Goal: Navigation & Orientation: Find specific page/section

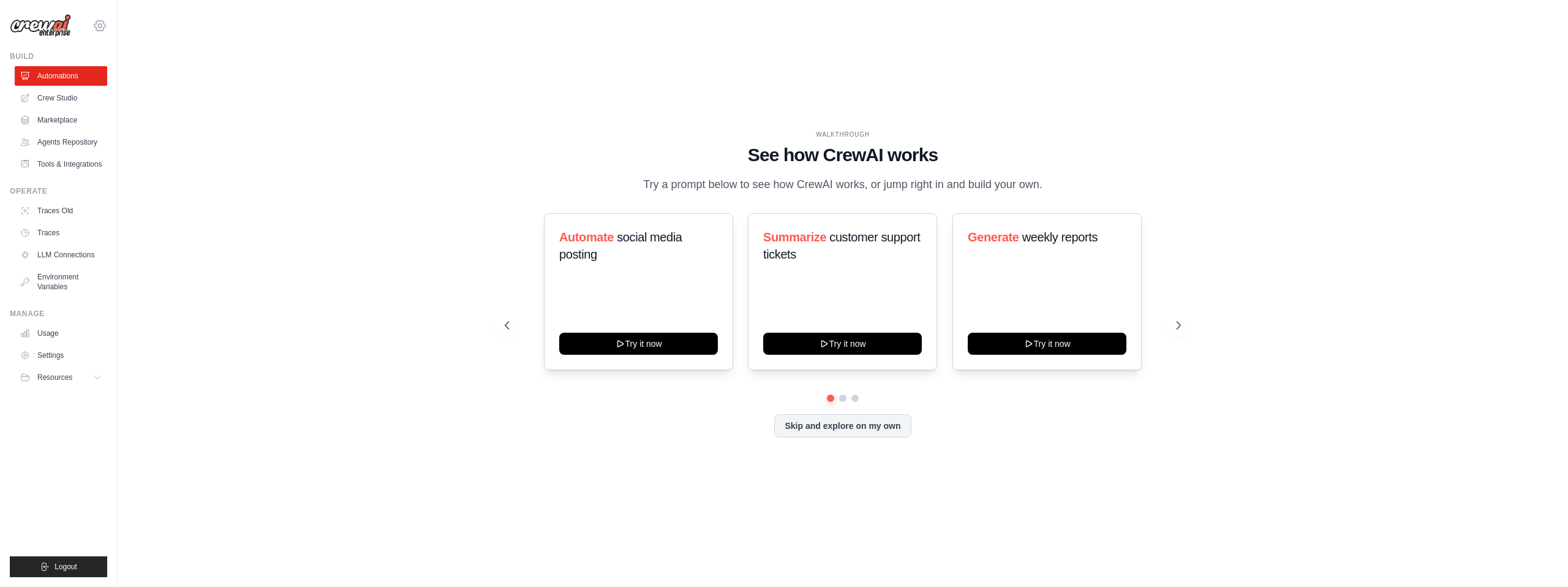
click at [100, 26] on icon at bounding box center [99, 25] width 14 height 14
click at [98, 21] on icon at bounding box center [99, 25] width 14 height 14
click at [119, 70] on span "AB InBev - GHQ" at bounding box center [153, 75] width 97 height 12
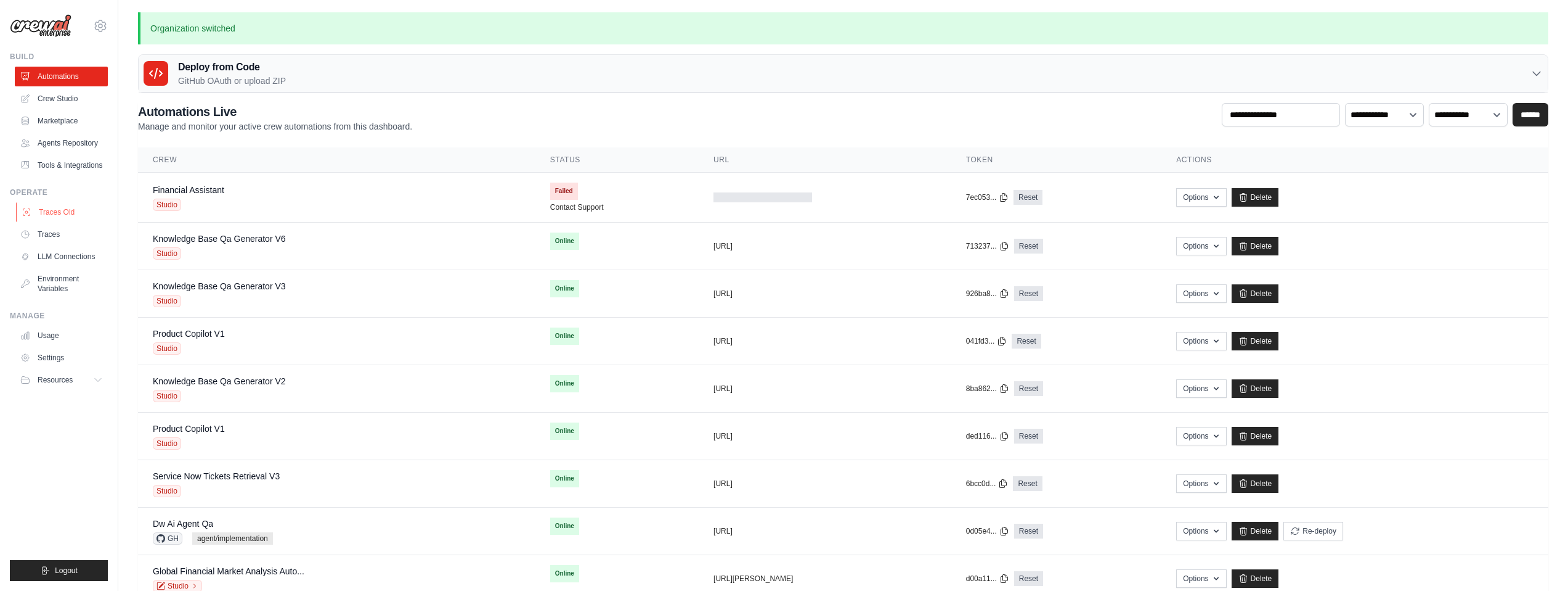
click at [77, 221] on link "Traces Old" at bounding box center [62, 212] width 93 height 20
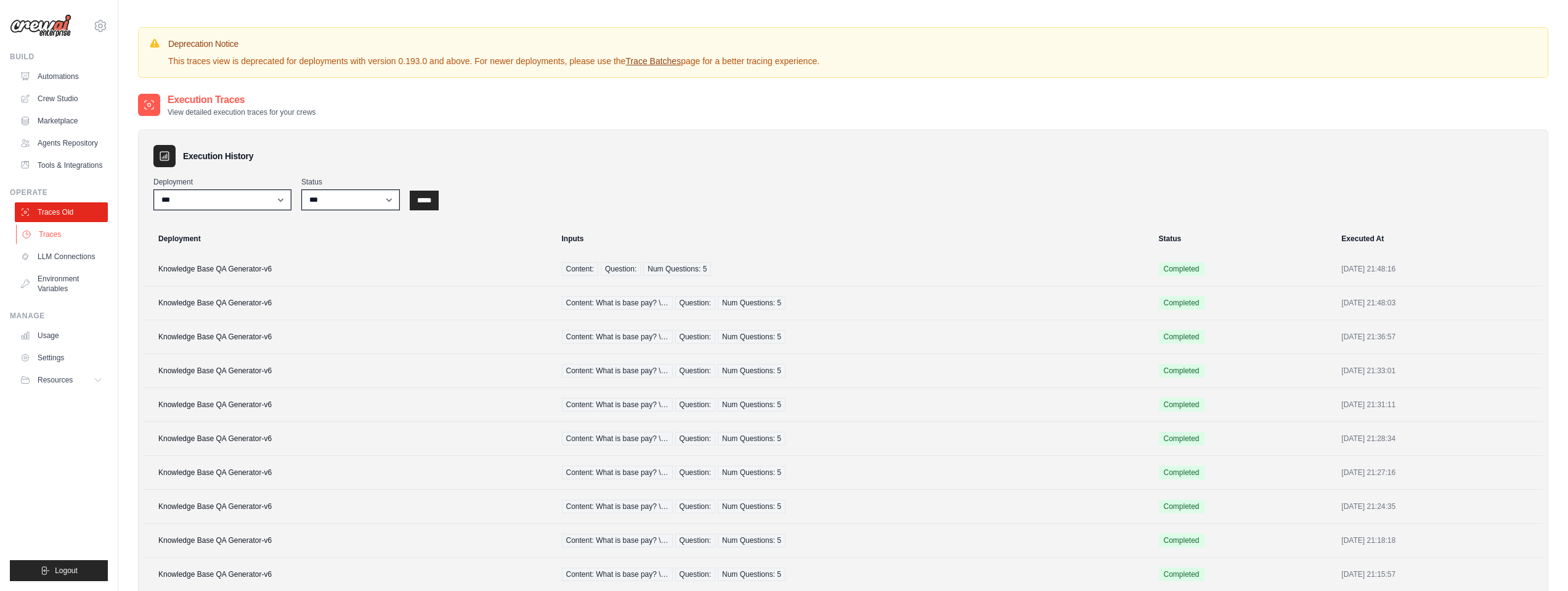
click at [82, 239] on link "Traces" at bounding box center [62, 234] width 93 height 20
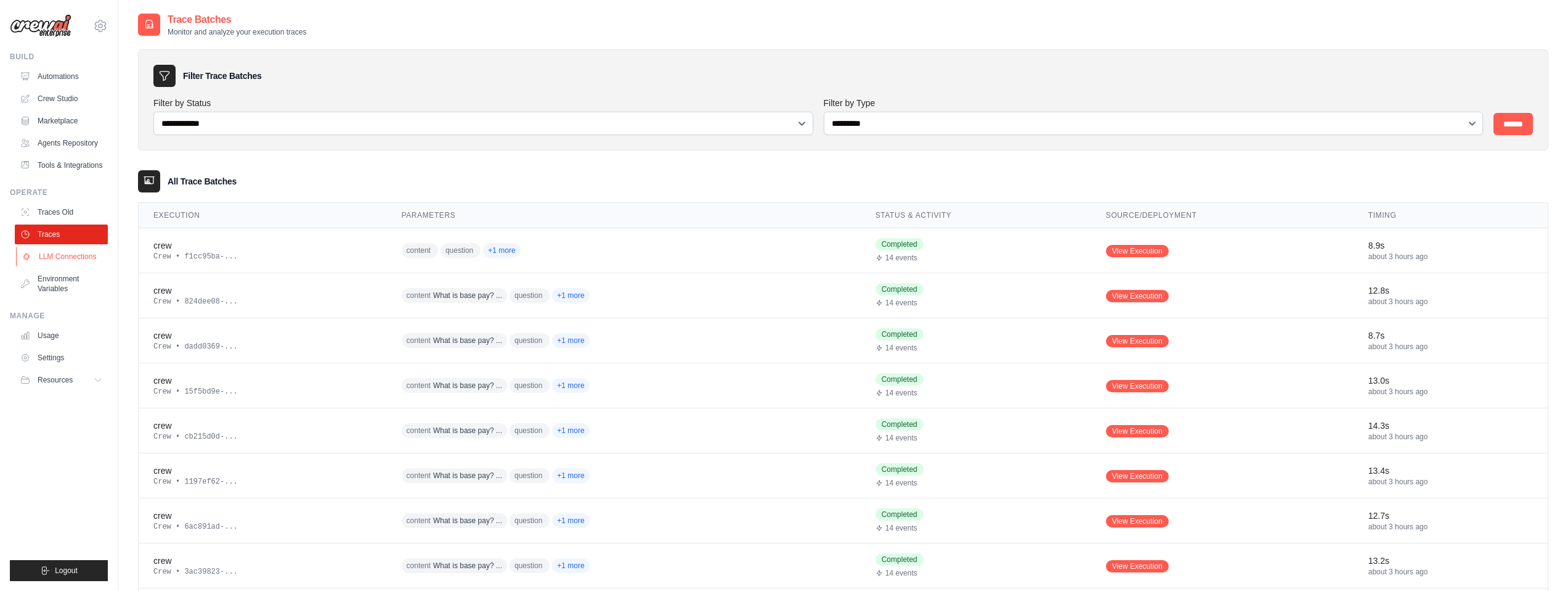
click at [82, 266] on link "LLM Connections" at bounding box center [62, 256] width 93 height 20
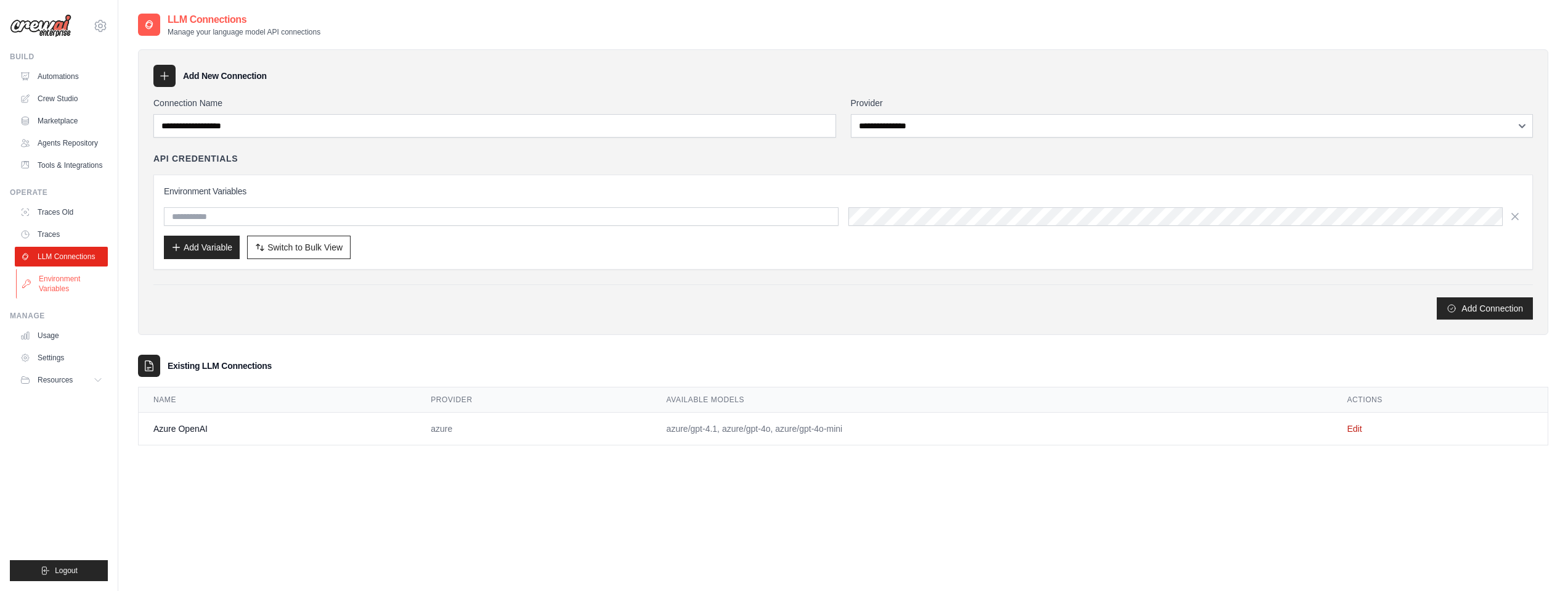
click at [76, 286] on link "Environment Variables" at bounding box center [62, 283] width 93 height 30
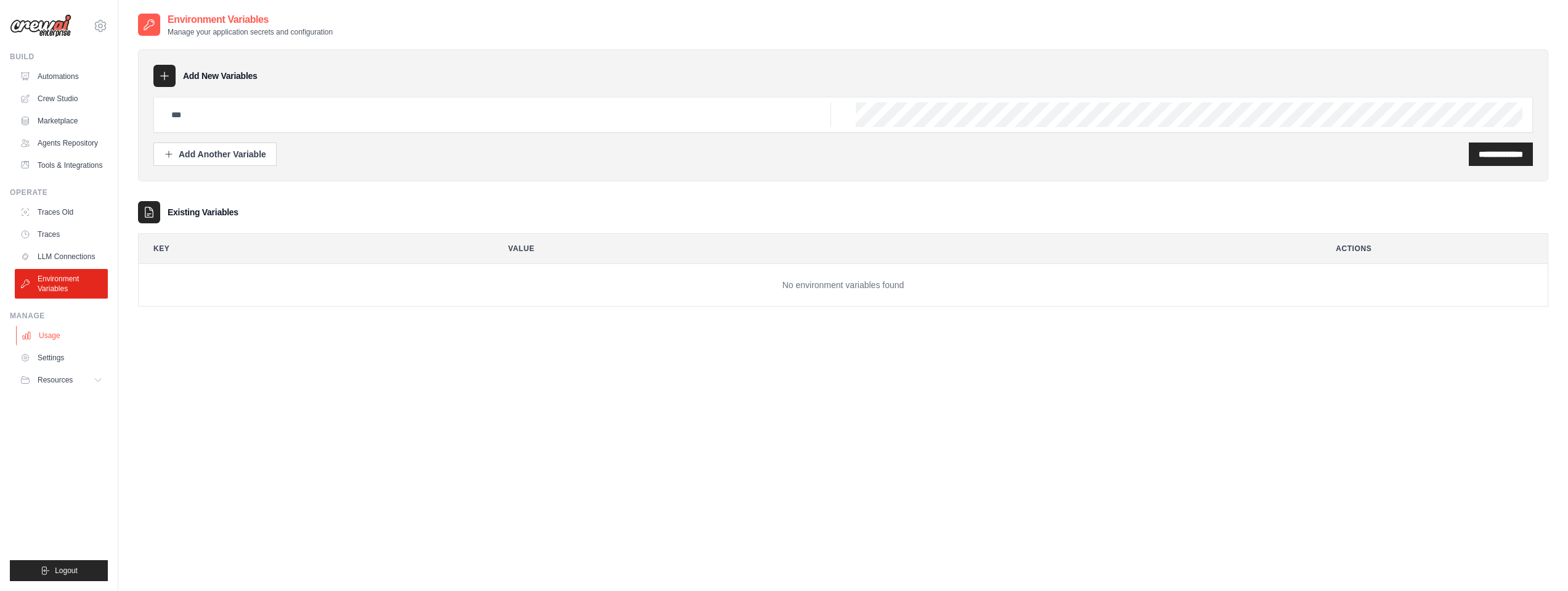
click at [57, 339] on link "Usage" at bounding box center [62, 335] width 93 height 20
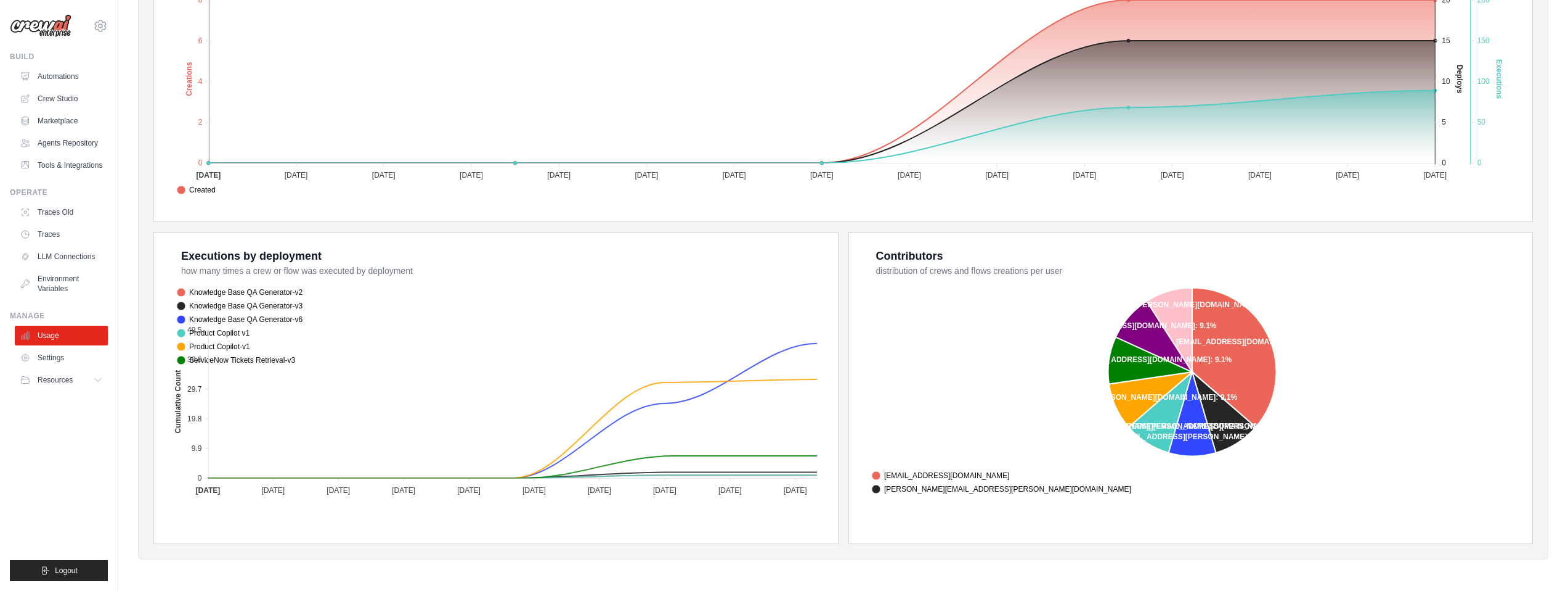
scroll to position [303, 0]
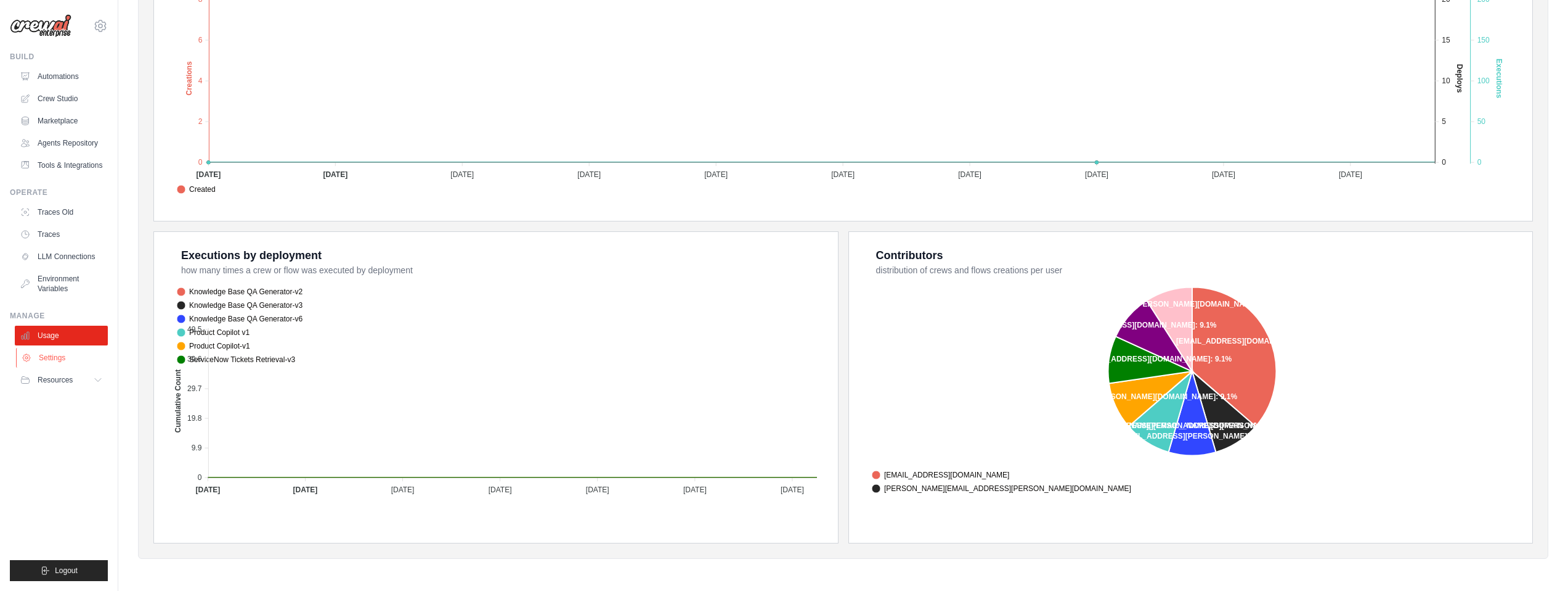
click at [83, 366] on link "Settings" at bounding box center [62, 357] width 93 height 20
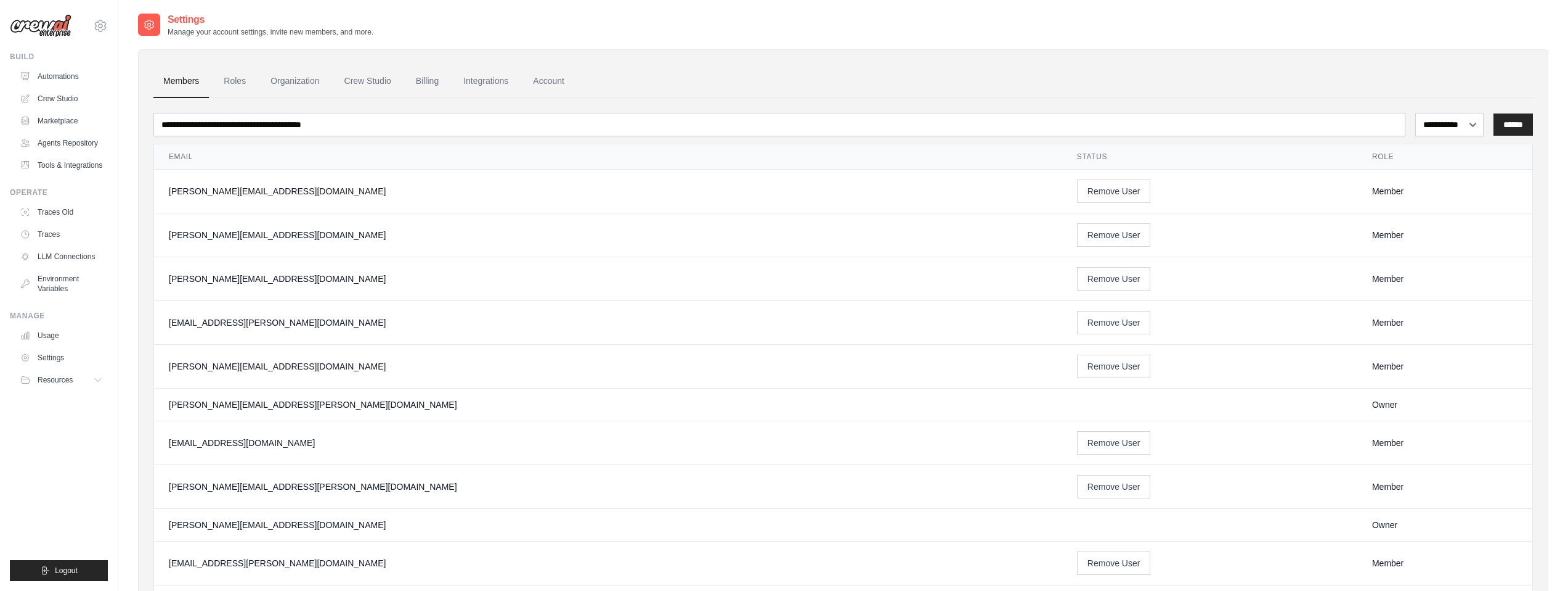
click at [83, 364] on link "Settings" at bounding box center [60, 357] width 93 height 20
click at [234, 83] on link "Roles" at bounding box center [235, 81] width 42 height 34
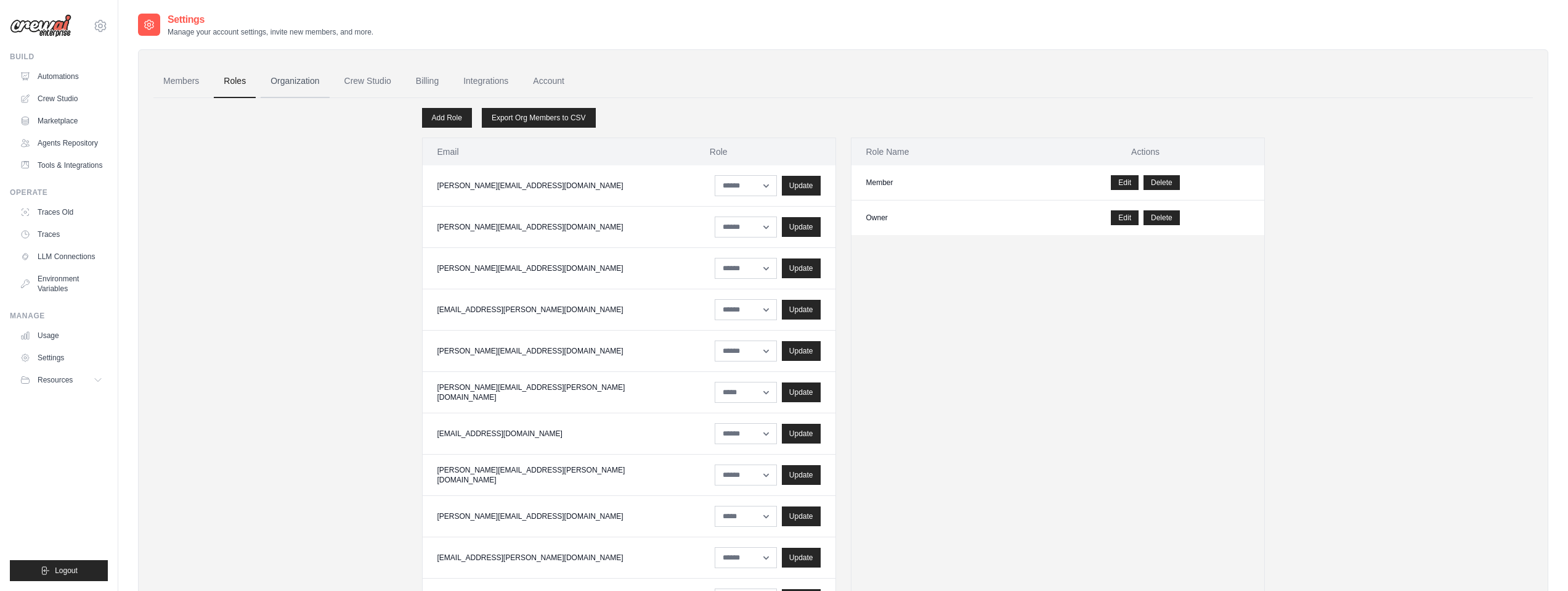
click at [293, 87] on link "Organization" at bounding box center [294, 81] width 68 height 34
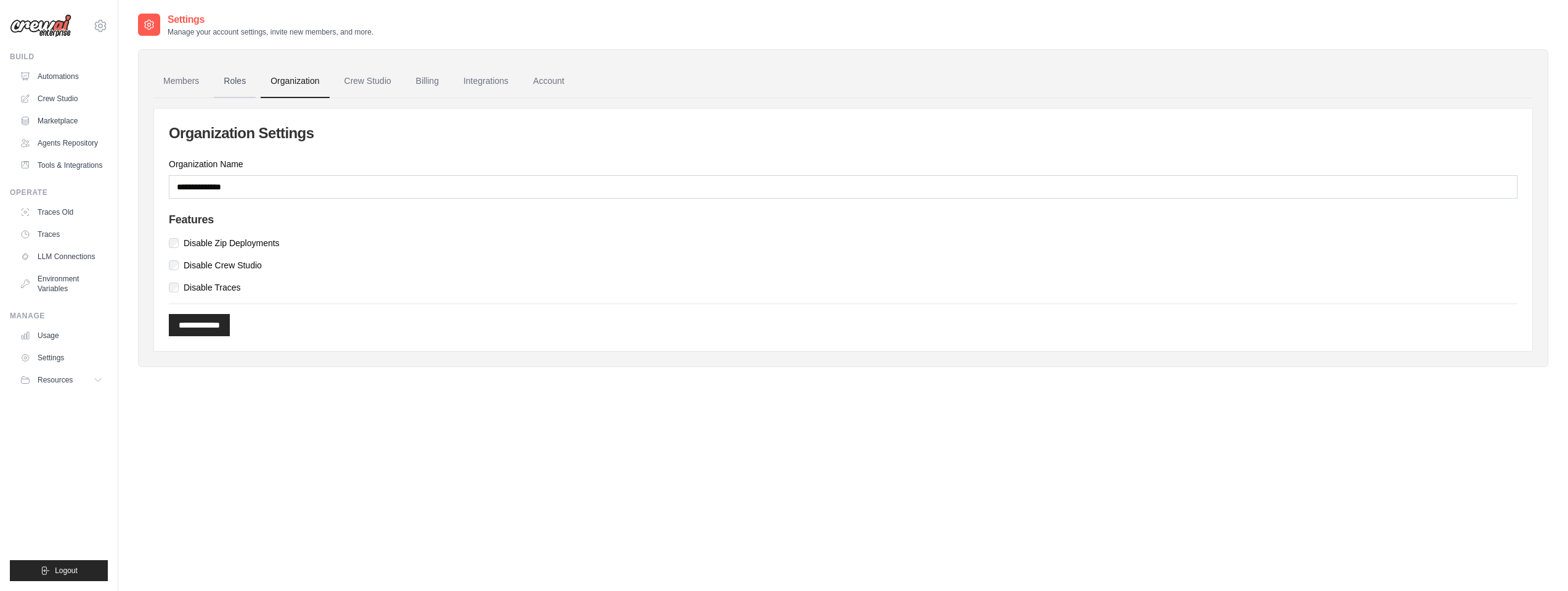
click at [228, 88] on link "Roles" at bounding box center [235, 81] width 42 height 34
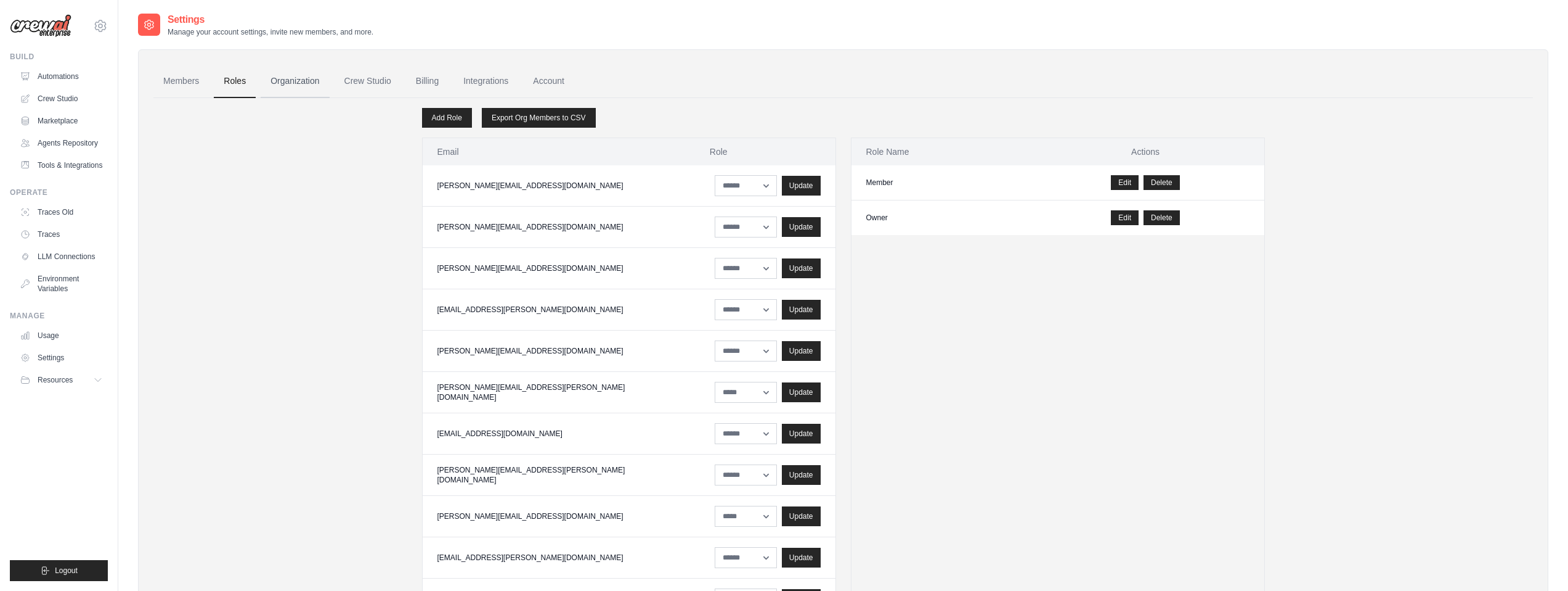
click at [277, 78] on link "Organization" at bounding box center [294, 81] width 68 height 34
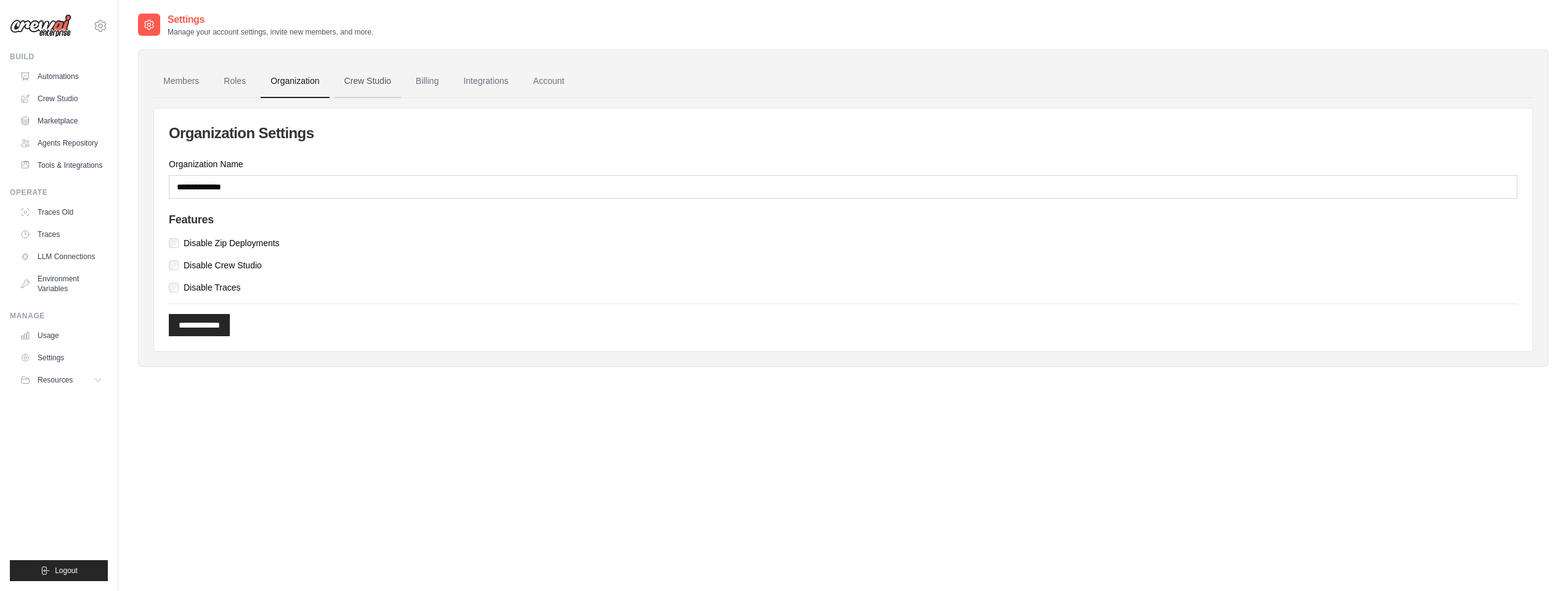
click at [384, 81] on link "Crew Studio" at bounding box center [367, 81] width 66 height 34
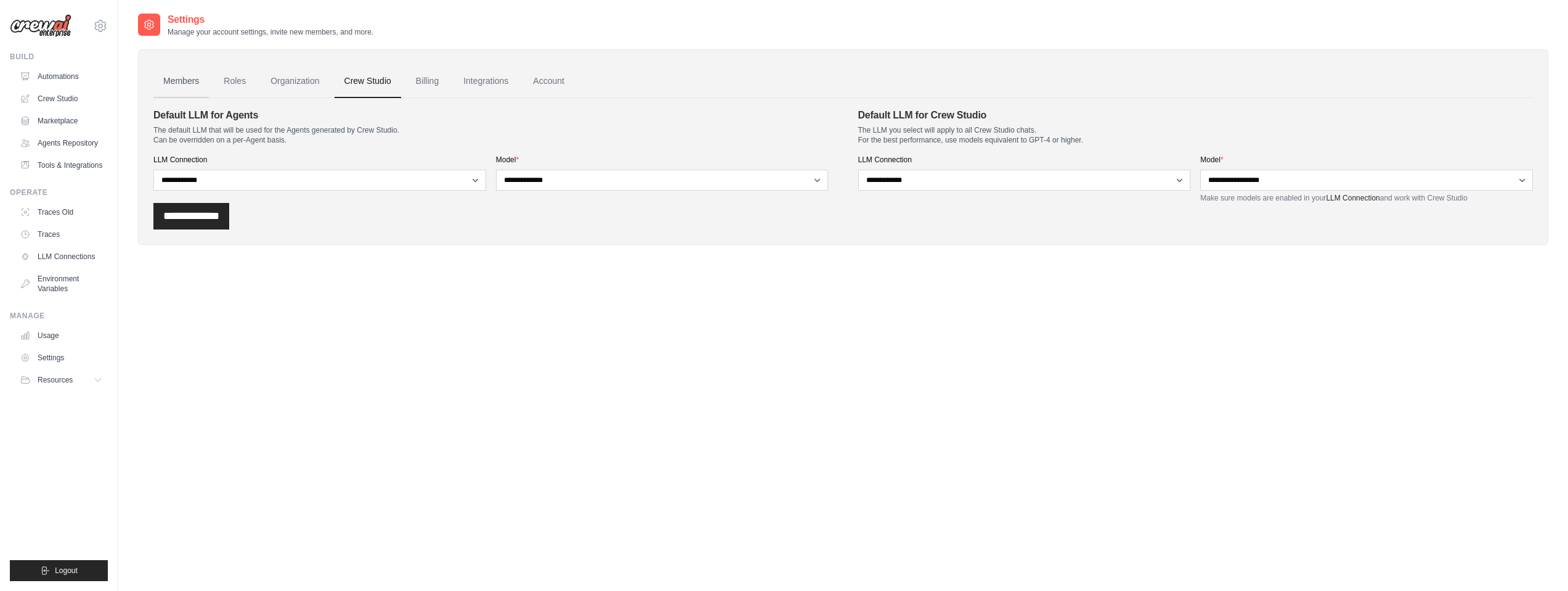
click at [178, 82] on link "Members" at bounding box center [181, 81] width 56 height 34
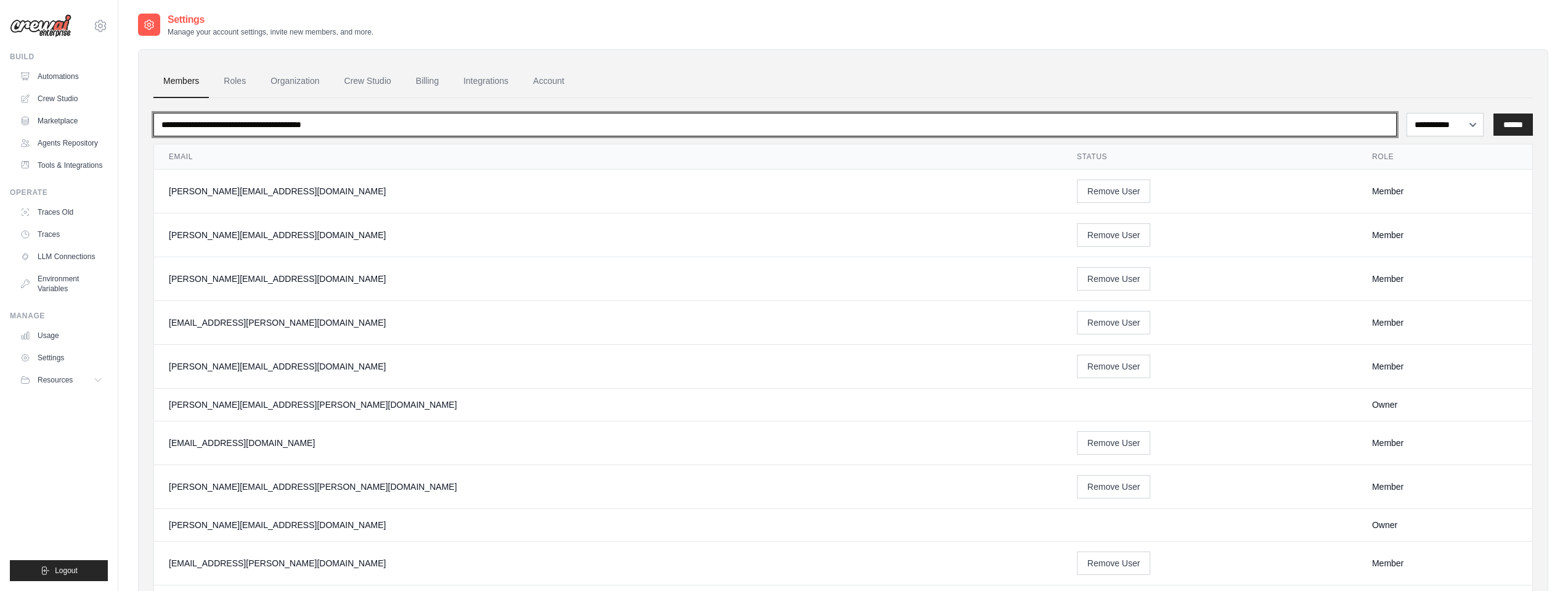
click at [271, 123] on input "email" at bounding box center [775, 125] width 1244 height 23
type input "******"
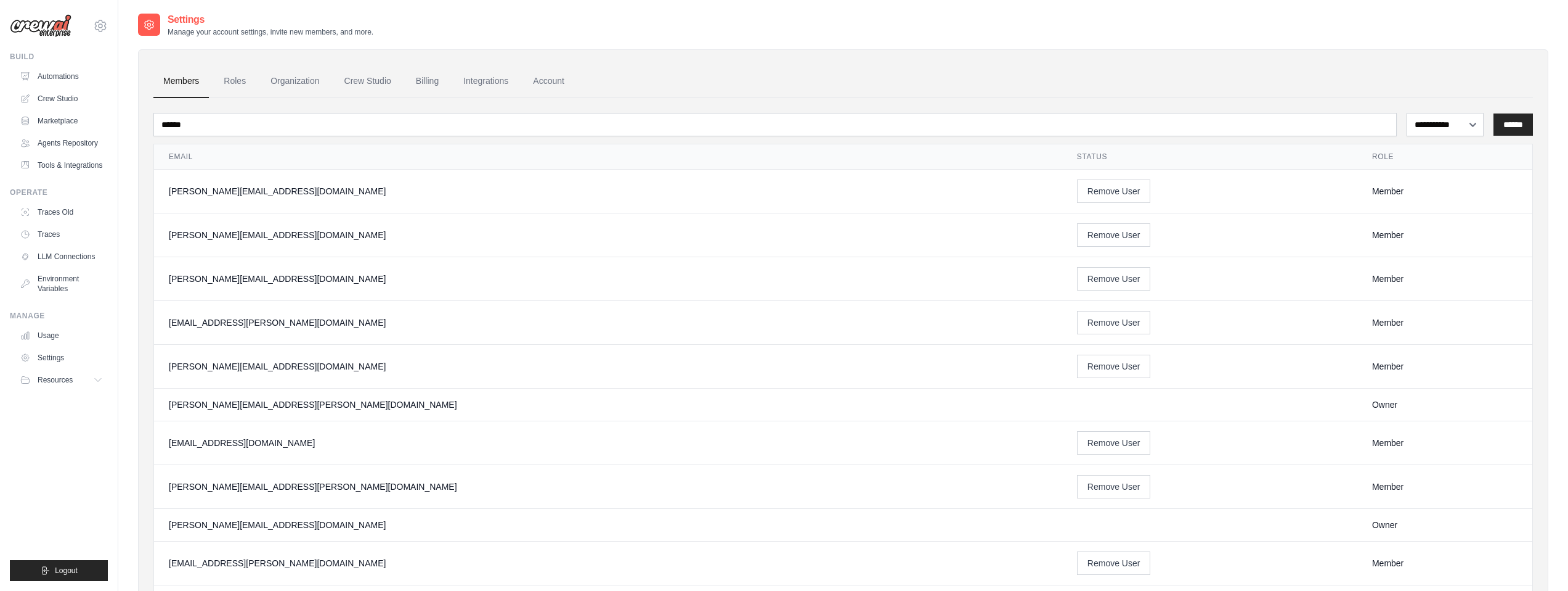
scroll to position [1192, 0]
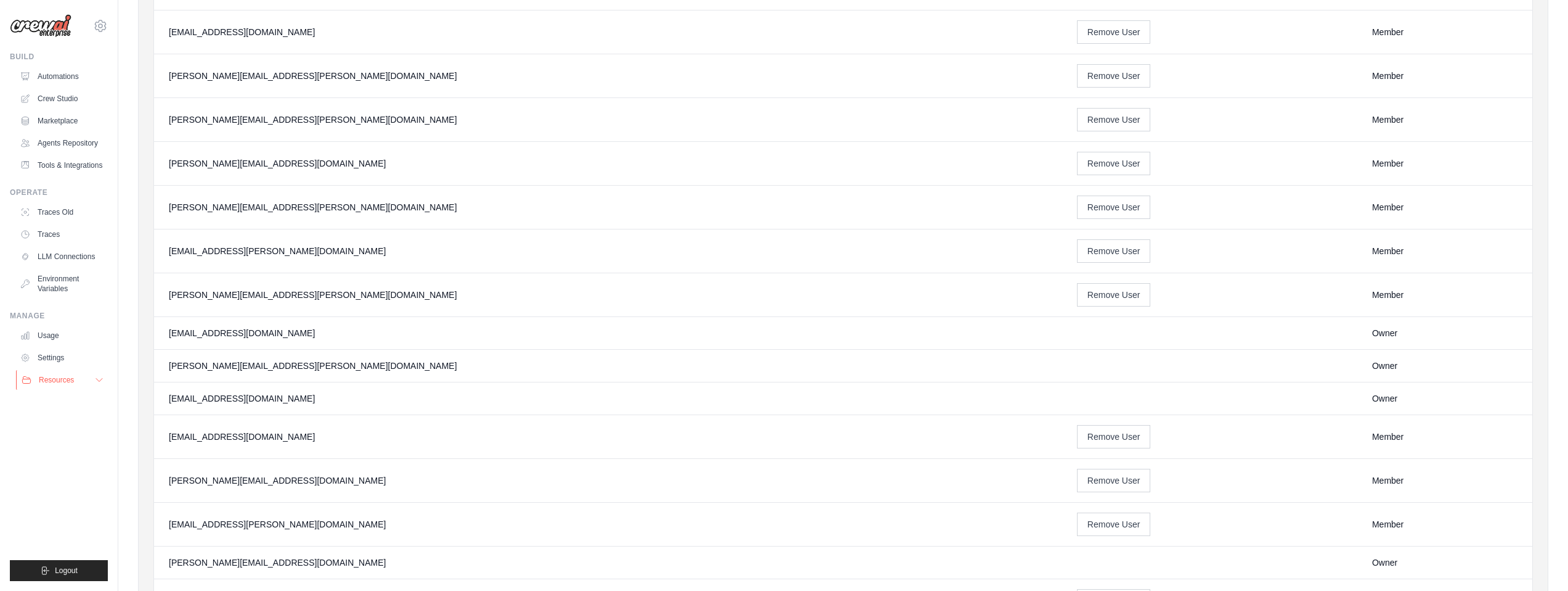
click at [73, 390] on button "Resources" at bounding box center [62, 380] width 93 height 20
click at [72, 175] on link "Tools & Integrations" at bounding box center [62, 165] width 93 height 20
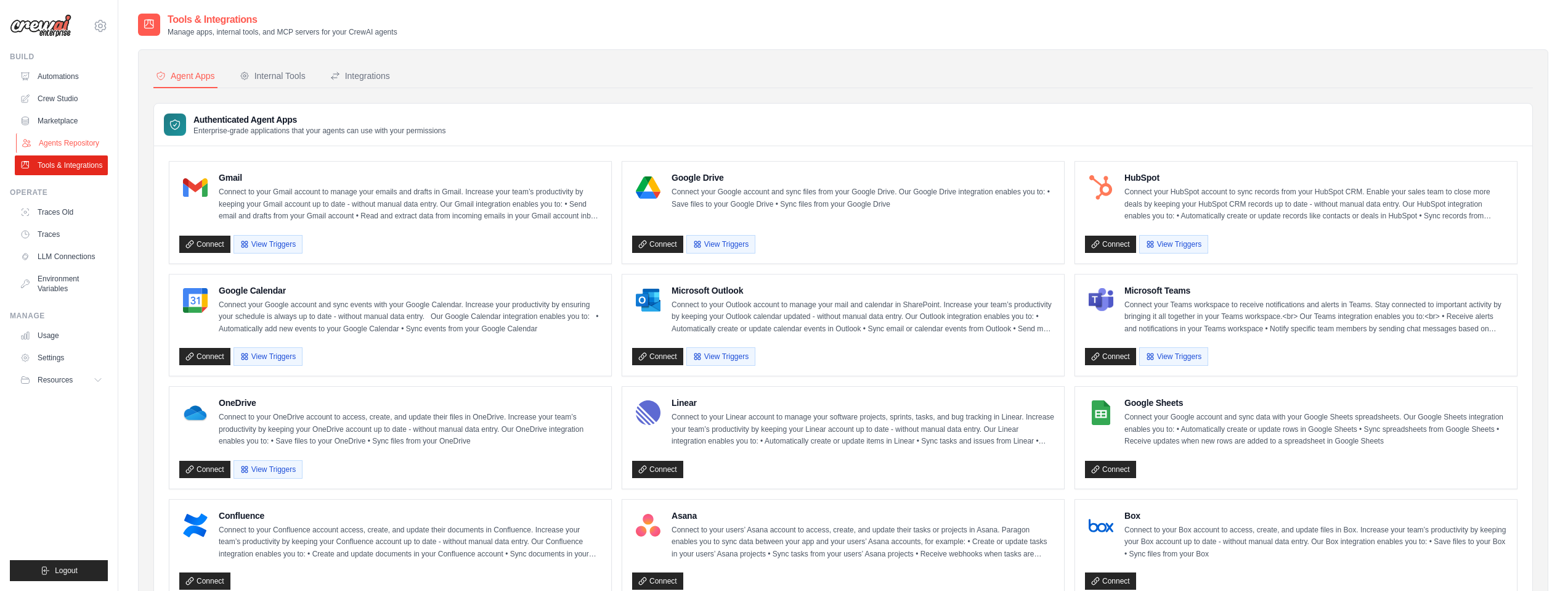
click at [83, 142] on link "Agents Repository" at bounding box center [62, 143] width 93 height 20
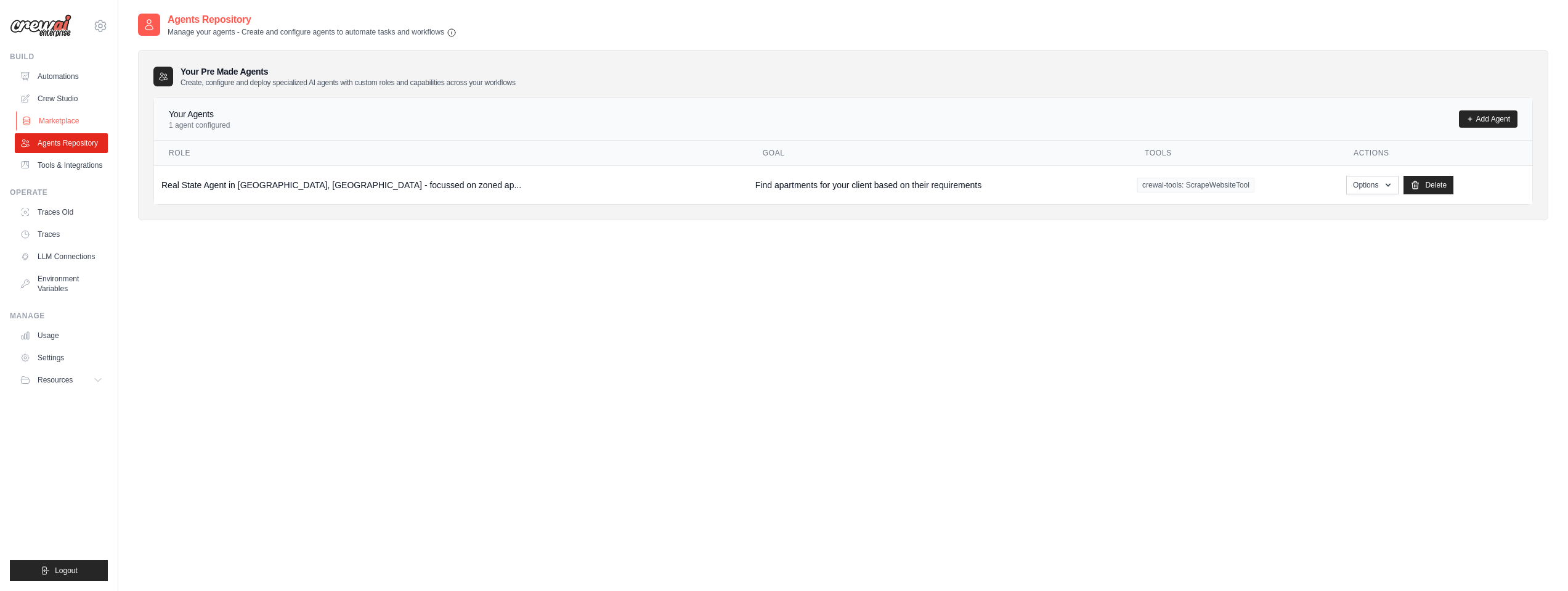
click at [80, 129] on link "Marketplace" at bounding box center [62, 121] width 93 height 20
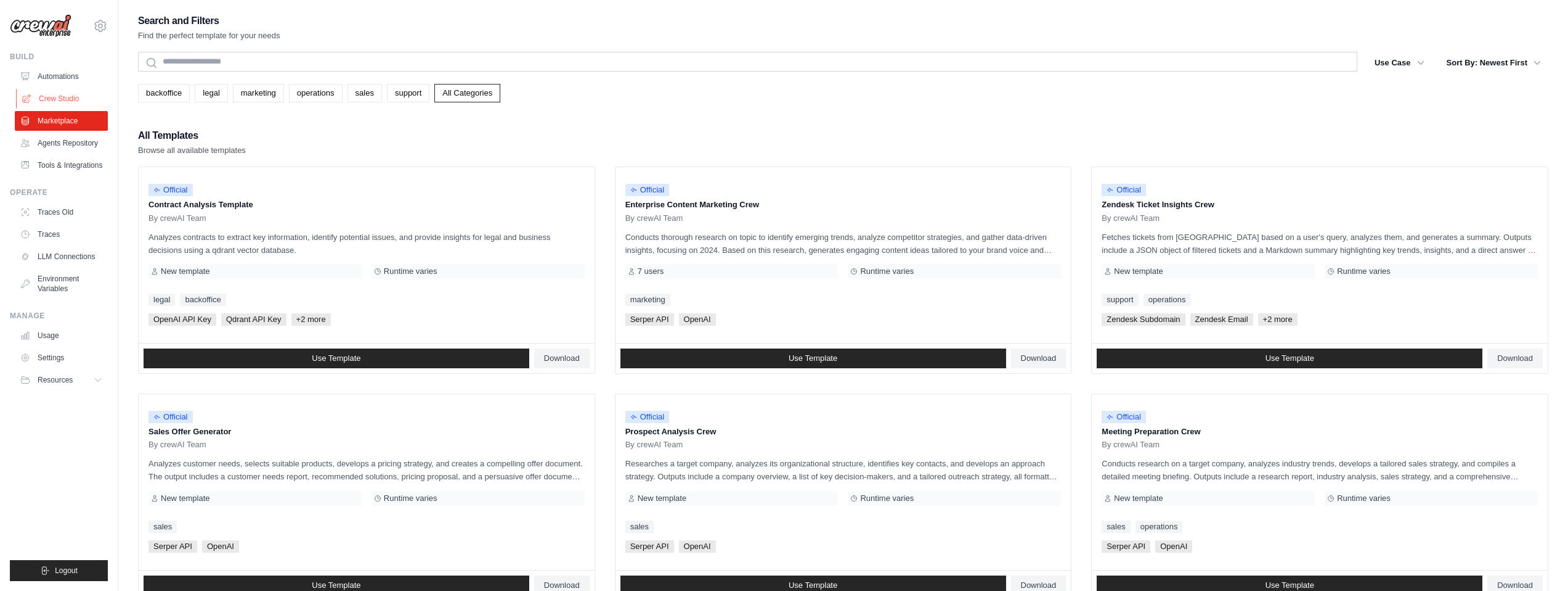
click at [79, 91] on link "Crew Studio" at bounding box center [62, 99] width 93 height 20
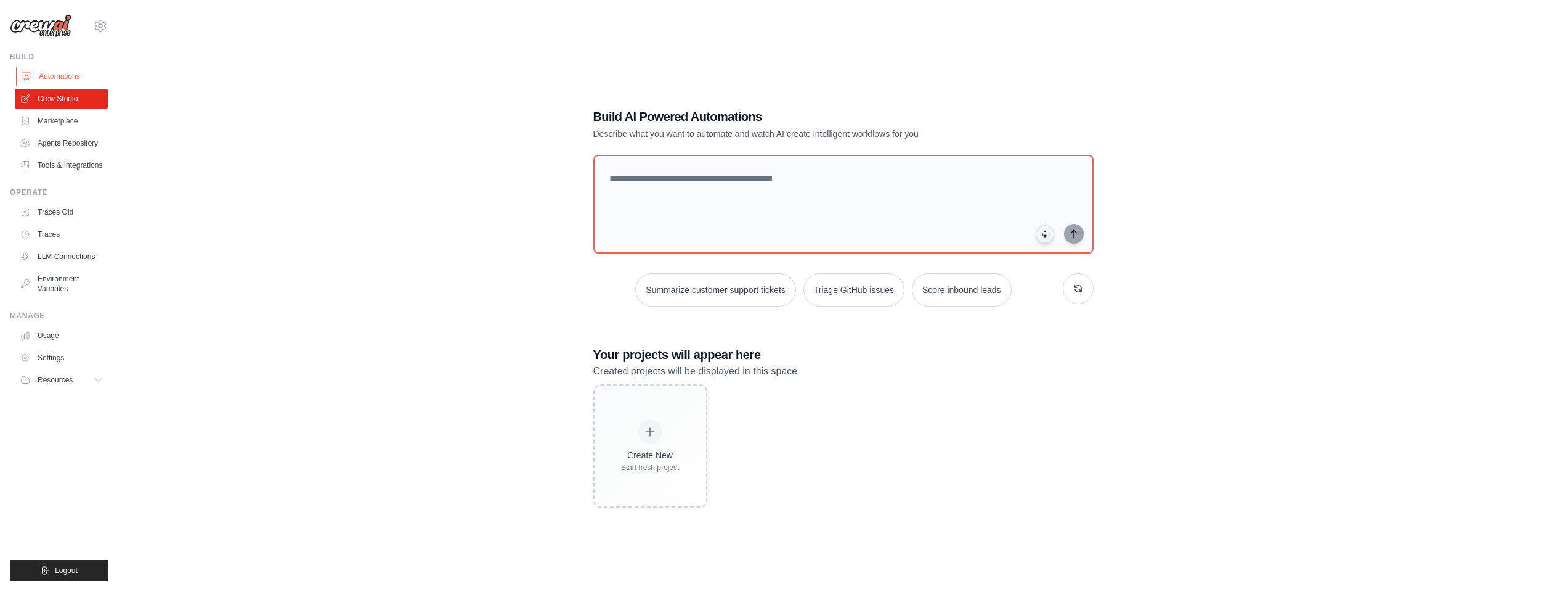
click at [77, 79] on link "Automations" at bounding box center [62, 76] width 93 height 20
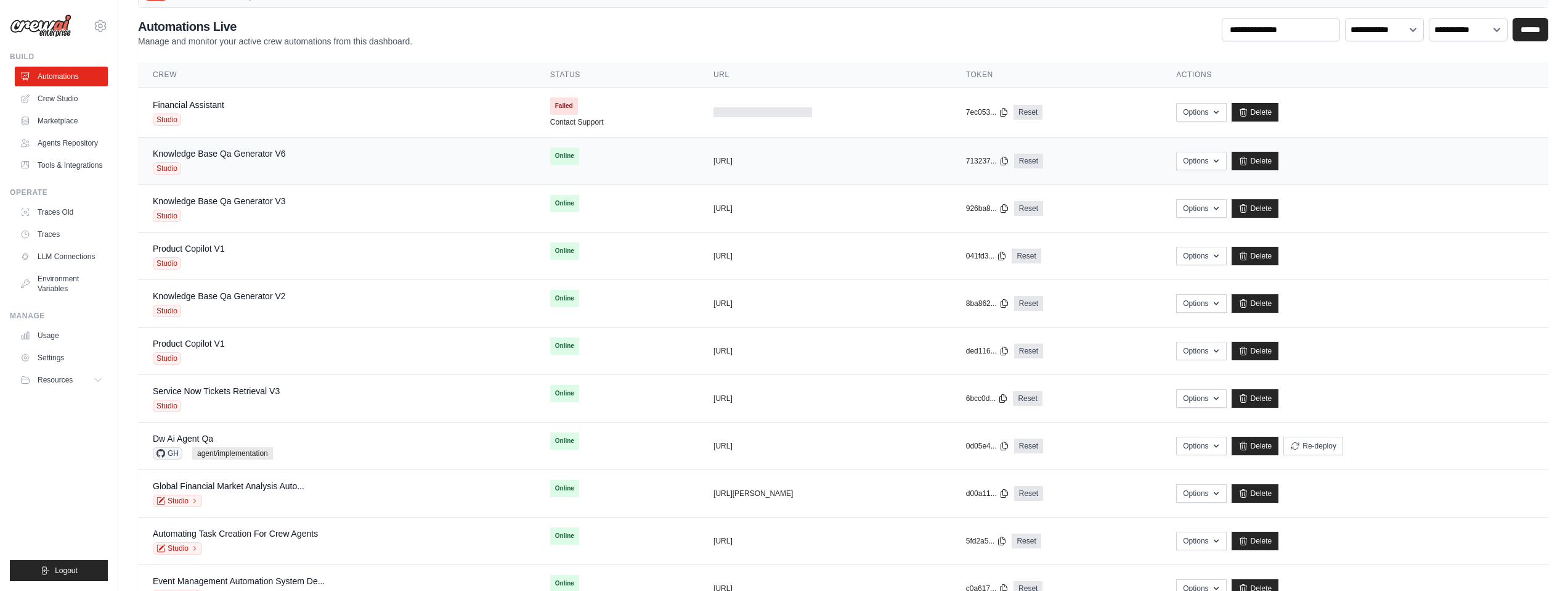
scroll to position [96, 0]
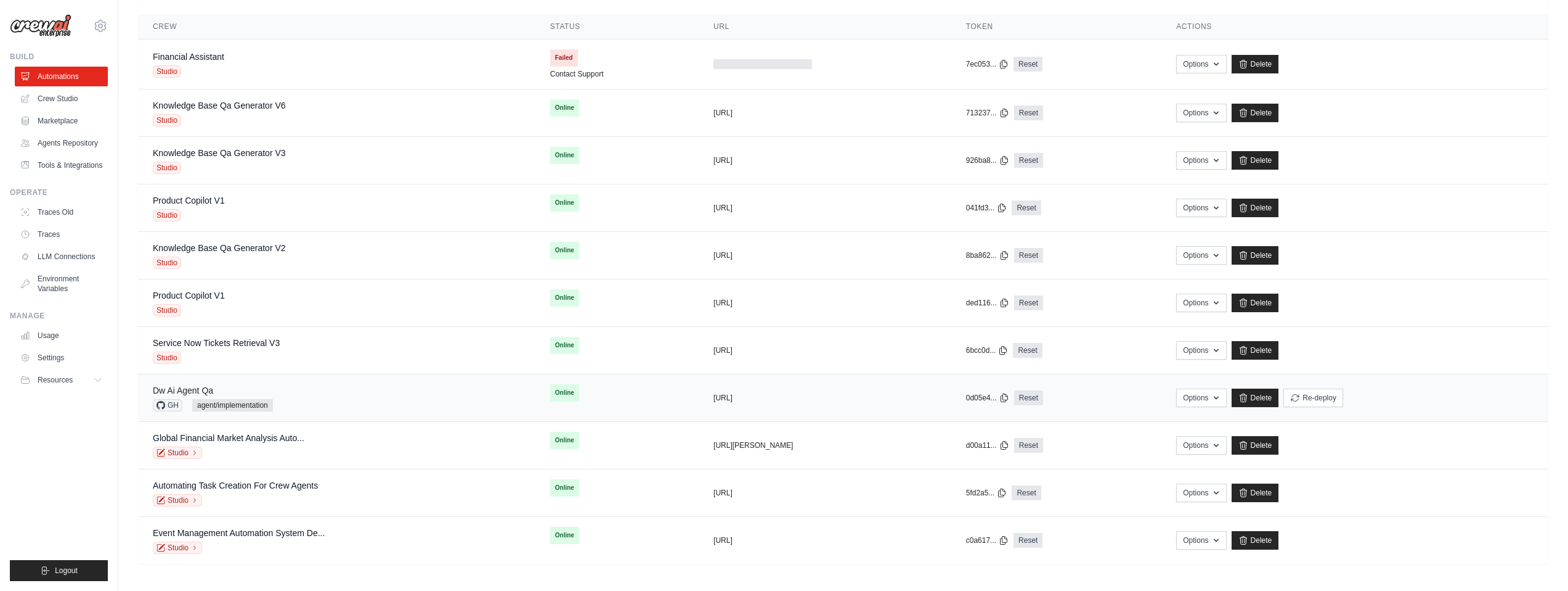
click at [198, 390] on link "Dw Ai Agent Qa" at bounding box center [182, 390] width 60 height 10
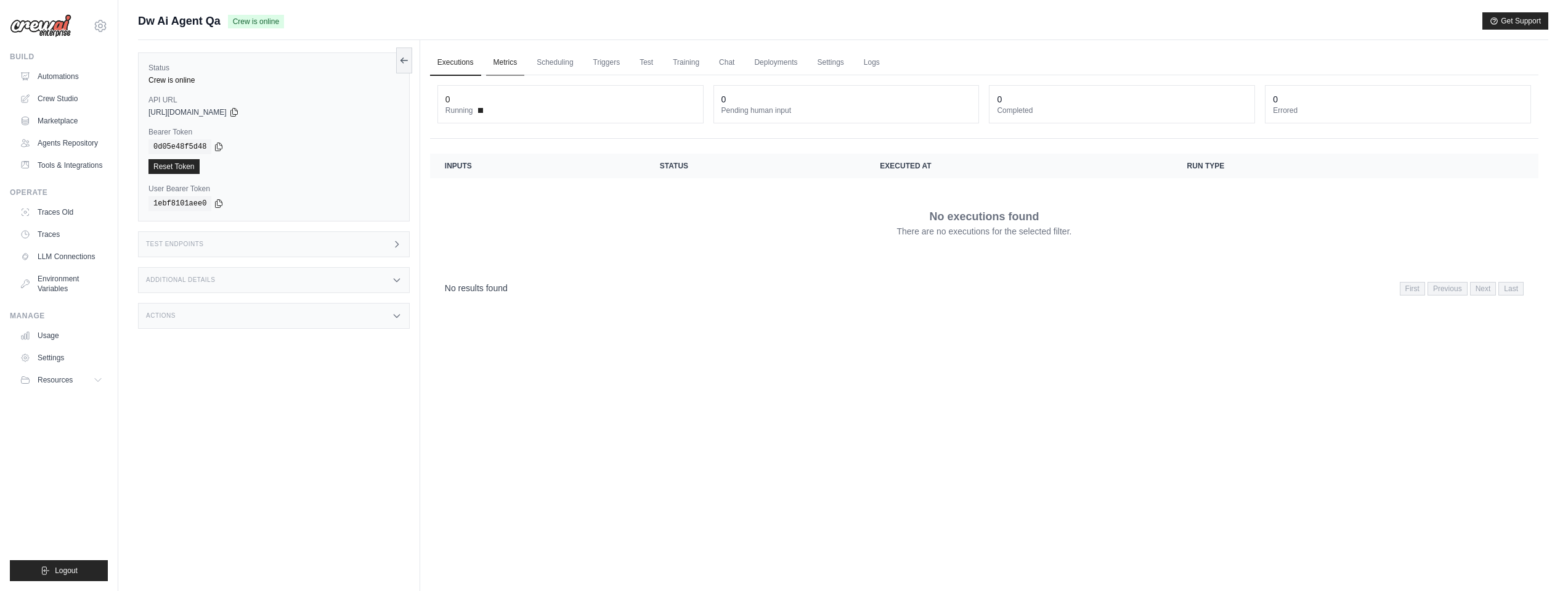
click at [501, 60] on link "Metrics" at bounding box center [505, 62] width 38 height 26
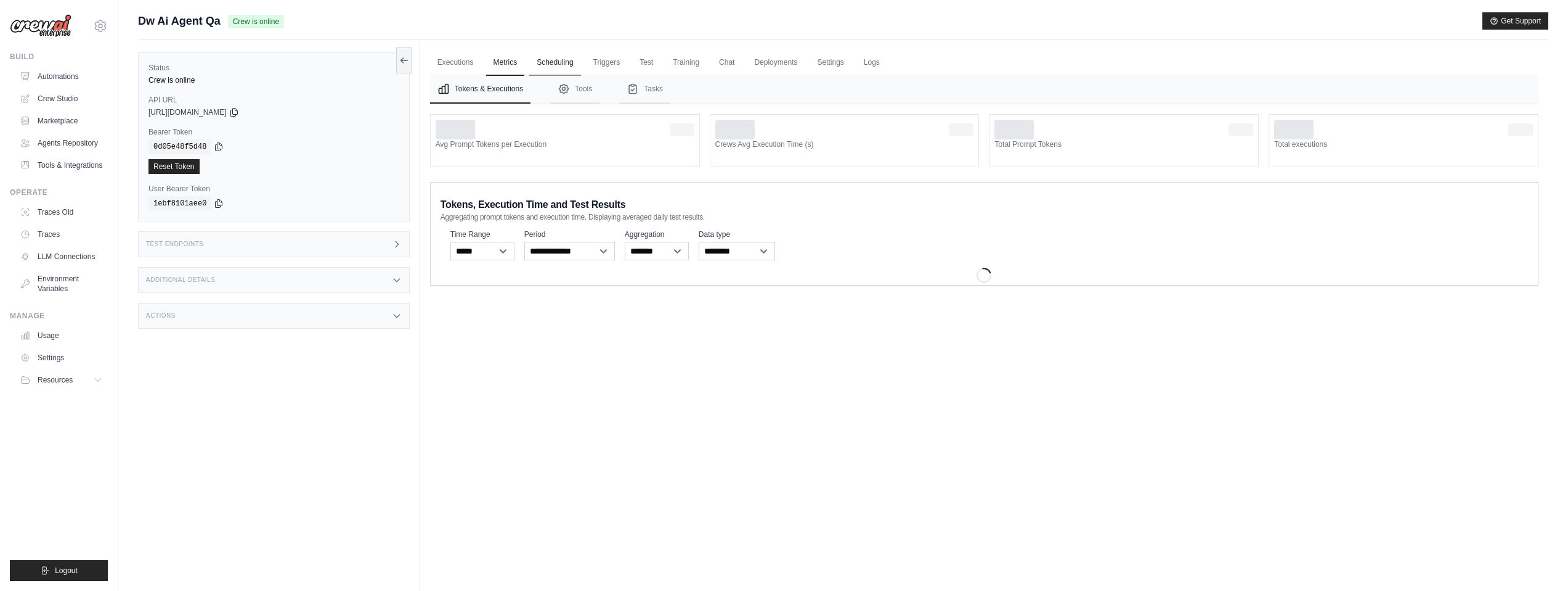
click at [577, 66] on link "Scheduling" at bounding box center [554, 62] width 51 height 26
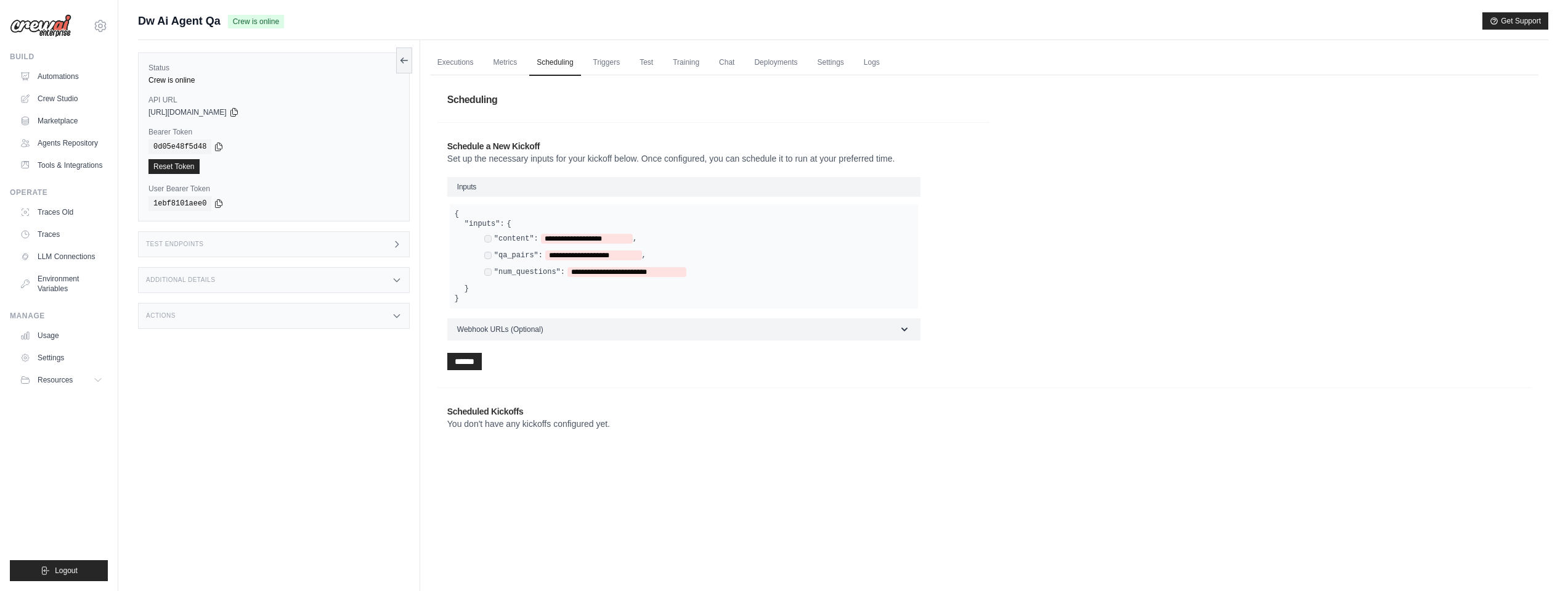
click at [533, 64] on ul "Executions Metrics Scheduling Triggers Test Training Chat Deployments Settings …" at bounding box center [985, 62] width 1109 height 25
click at [514, 61] on link "Metrics" at bounding box center [505, 62] width 38 height 26
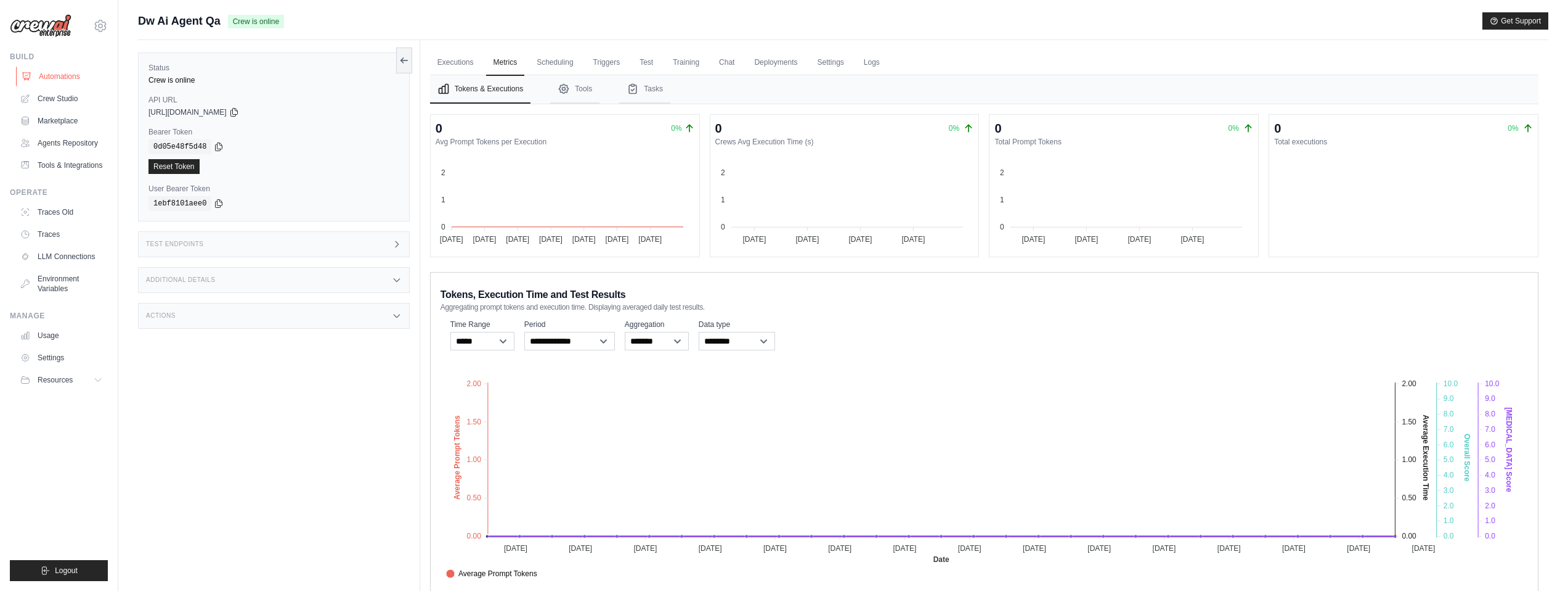
click at [59, 75] on link "Automations" at bounding box center [62, 76] width 93 height 20
